Goal: Information Seeking & Learning: Learn about a topic

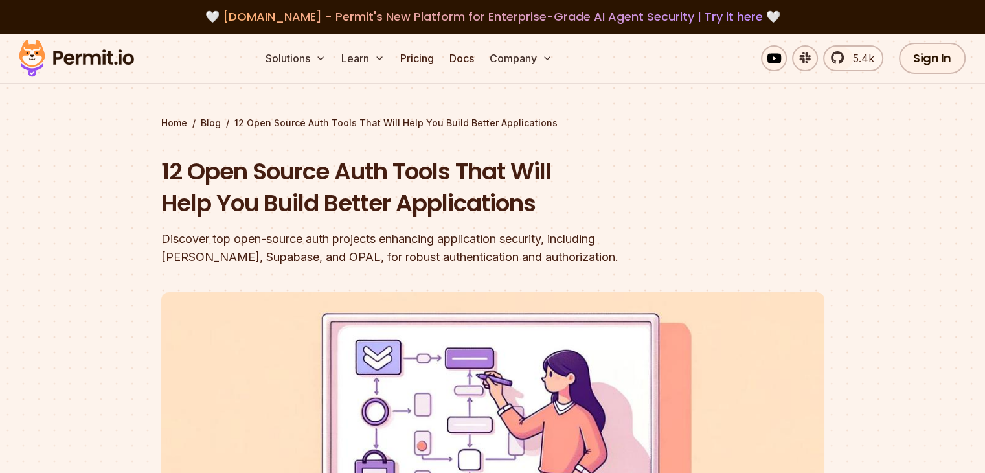
click at [813, 8] on div "🤍 [DOMAIN_NAME] - Permit's New Platform for Enterprise-Grade AI Agent Security …" at bounding box center [492, 17] width 923 height 18
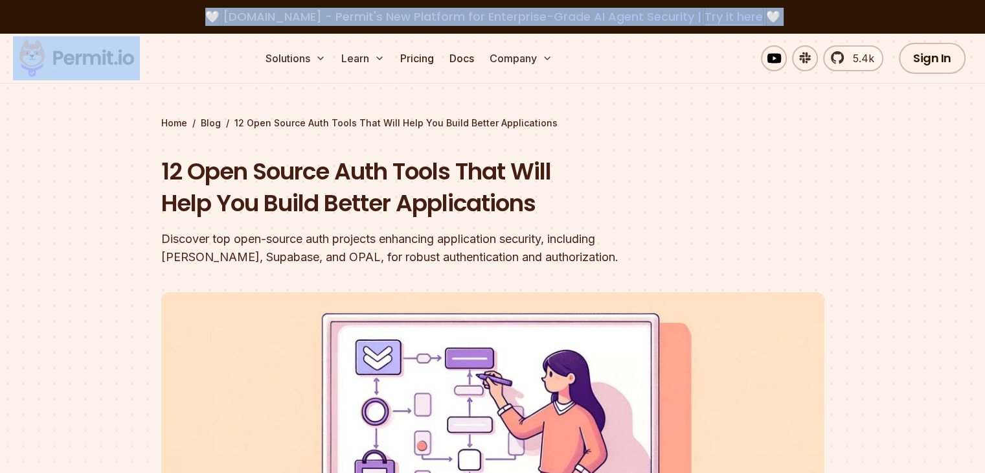
click at [813, 8] on div "🤍 [DOMAIN_NAME] - Permit's New Platform for Enterprise-Grade AI Agent Security …" at bounding box center [492, 17] width 923 height 18
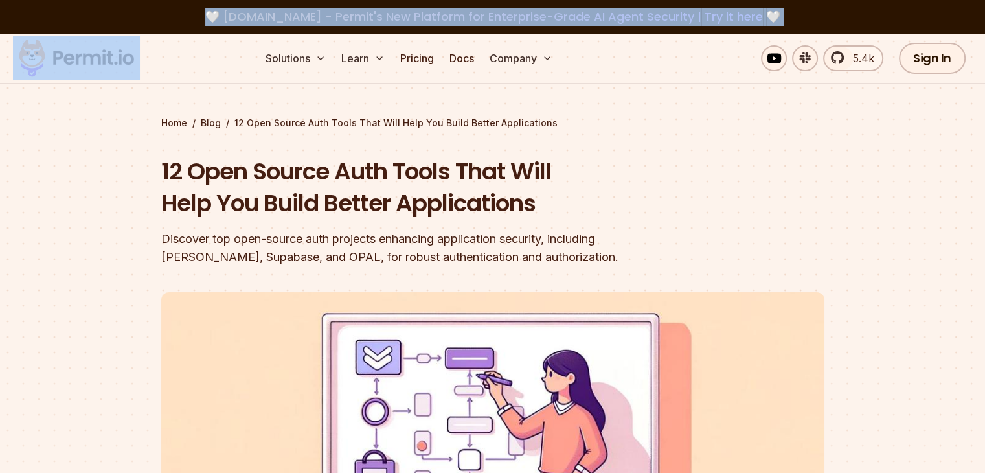
click at [813, 8] on div "🤍 [DOMAIN_NAME] - Permit's New Platform for Enterprise-Grade AI Agent Security …" at bounding box center [492, 17] width 923 height 18
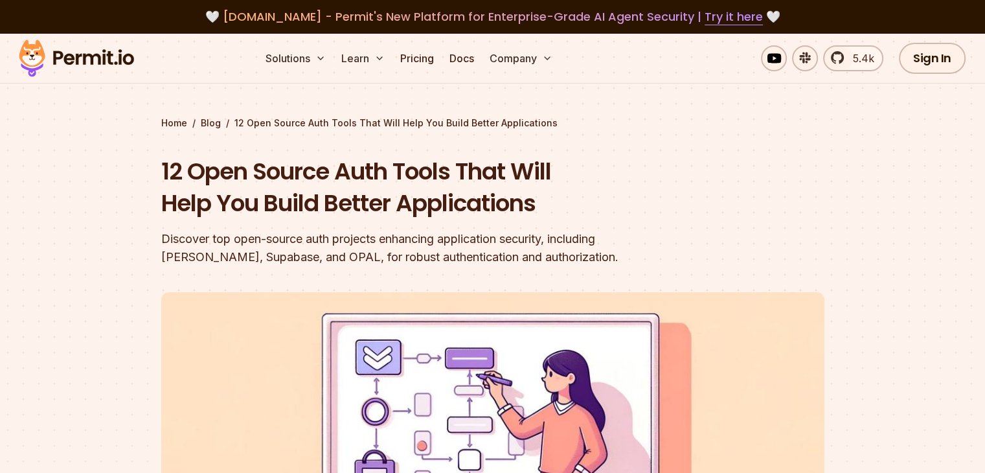
click at [652, 170] on h1 "12 Open Source Auth Tools That Will Help You Build Better Applications" at bounding box center [410, 187] width 498 height 64
drag, startPoint x: 567, startPoint y: 49, endPoint x: 593, endPoint y: 12, distance: 44.6
click at [593, 12] on span "[DOMAIN_NAME] - Permit's New Platform for Enterprise-Grade AI Agent Security | …" at bounding box center [493, 16] width 540 height 16
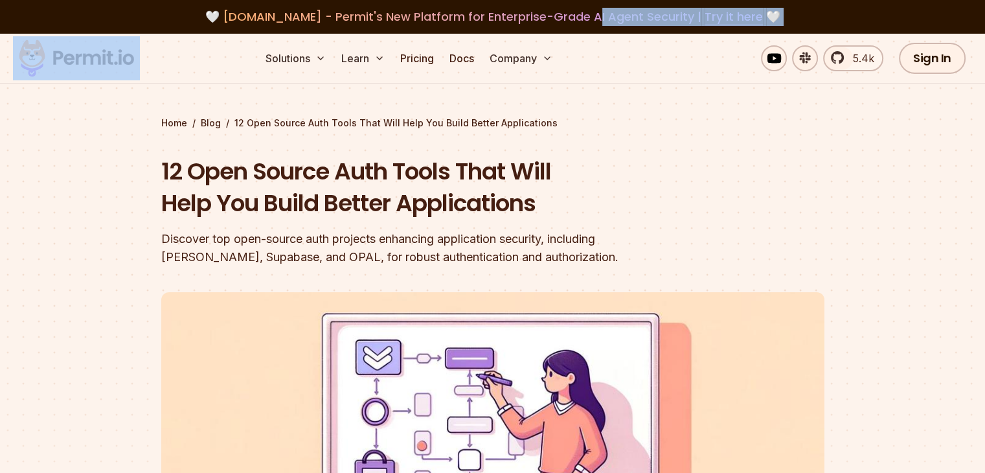
drag, startPoint x: 593, startPoint y: 12, endPoint x: 816, endPoint y: 10, distance: 222.2
click at [816, 10] on div "🤍 [DOMAIN_NAME] - Permit's New Platform for Enterprise-Grade AI Agent Security …" at bounding box center [492, 17] width 923 height 18
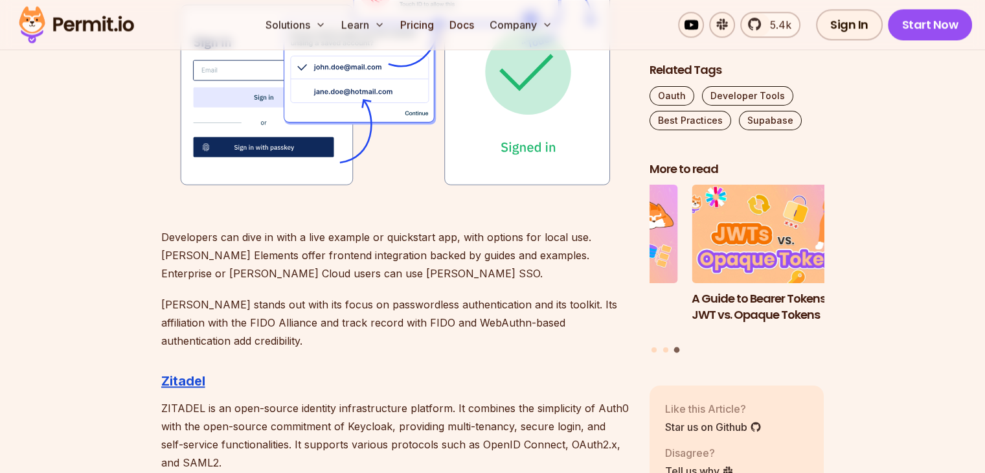
scroll to position [2114, 0]
